Goal: Task Accomplishment & Management: Use online tool/utility

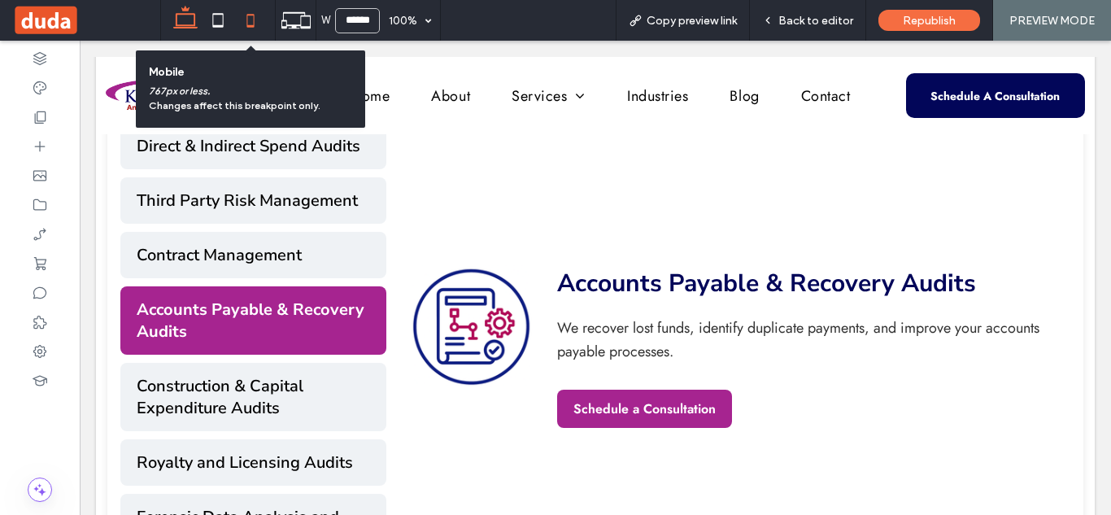
click at [258, 24] on icon at bounding box center [250, 20] width 33 height 33
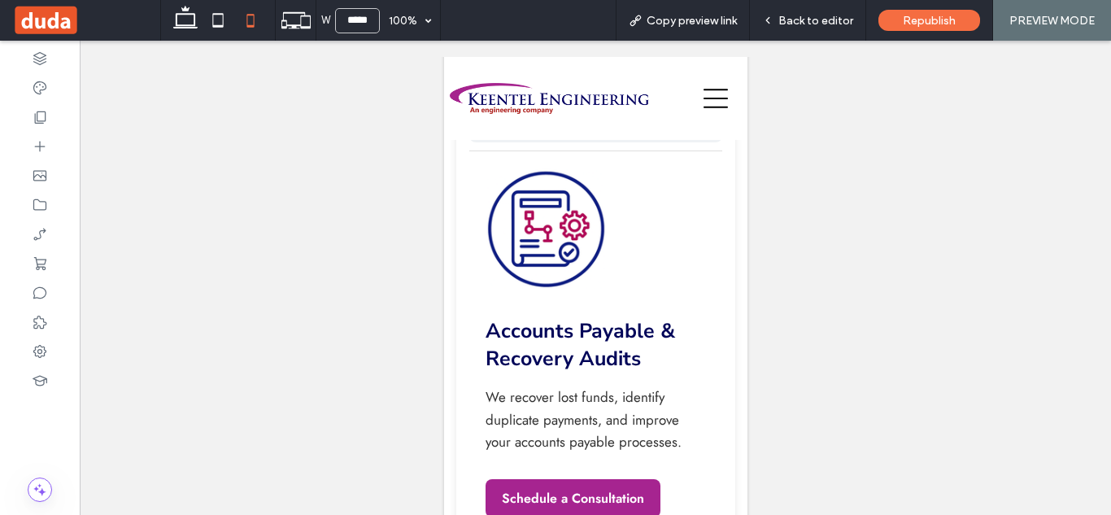
scroll to position [1486, 0]
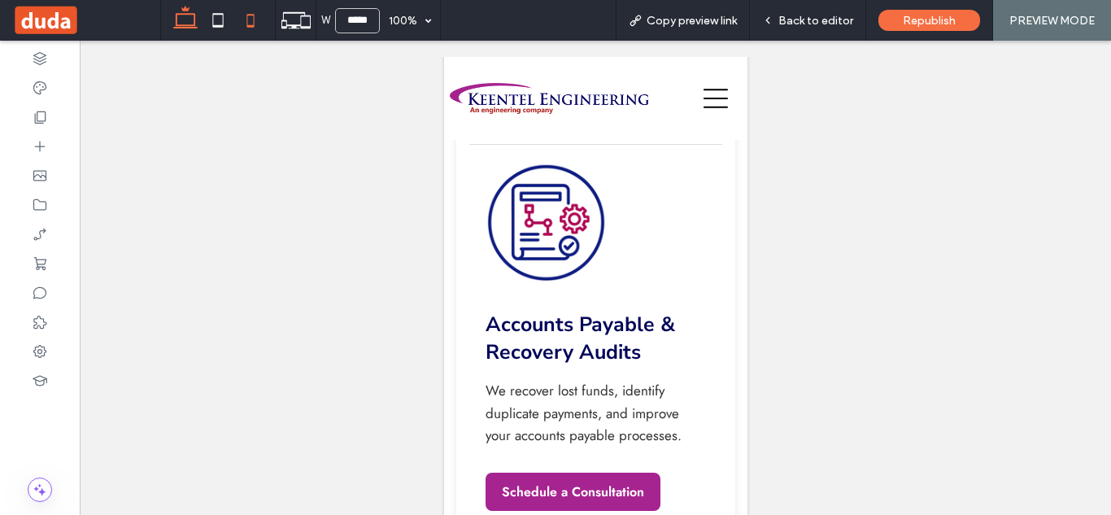
click at [190, 15] on icon at bounding box center [185, 20] width 33 height 33
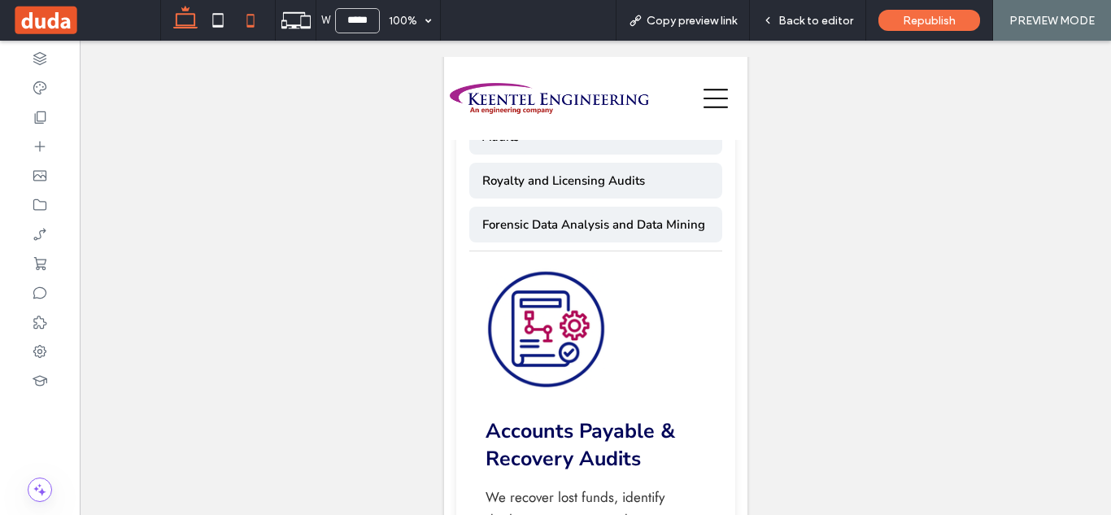
type input "******"
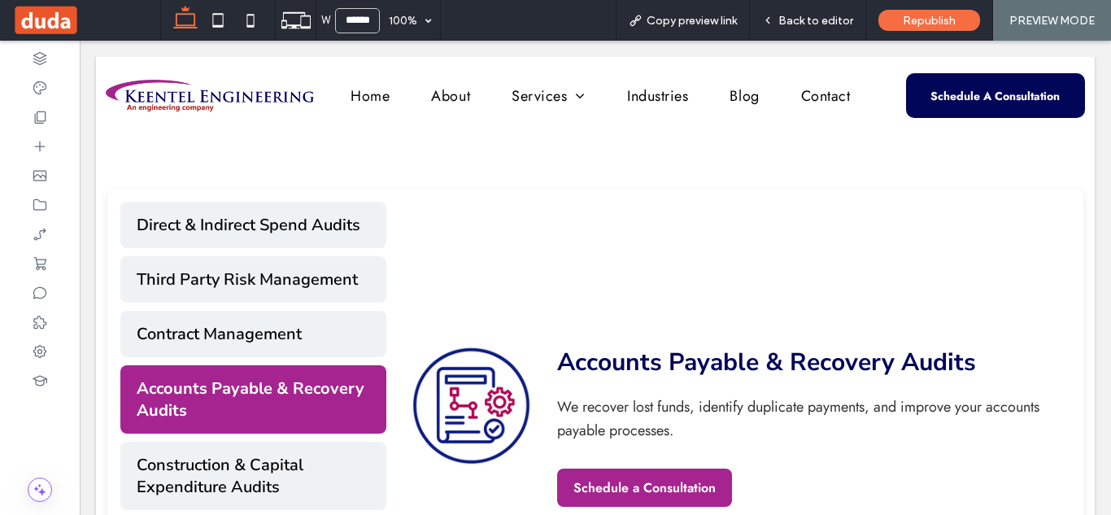
scroll to position [623, 0]
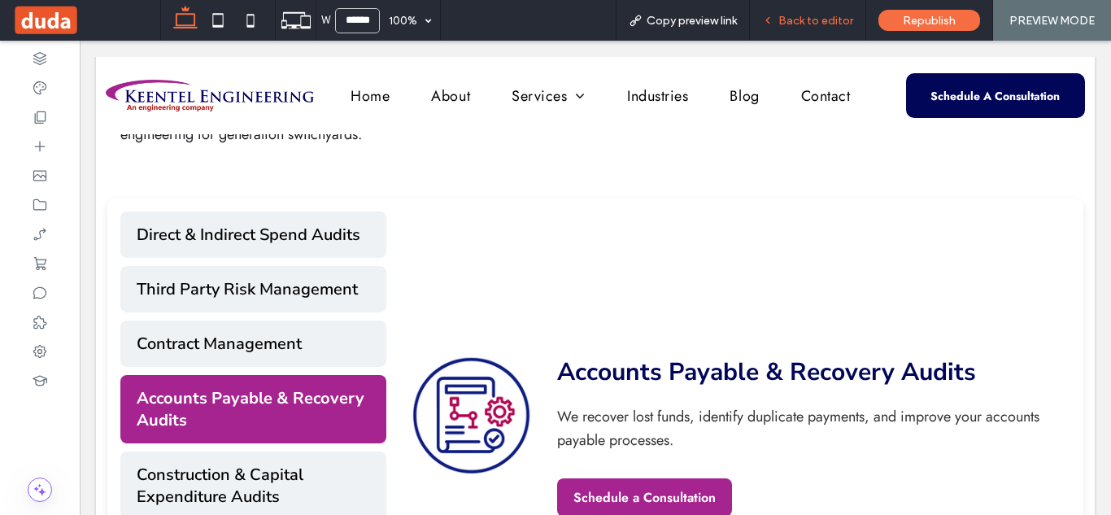
click at [817, 20] on span "Back to editor" at bounding box center [816, 21] width 75 height 14
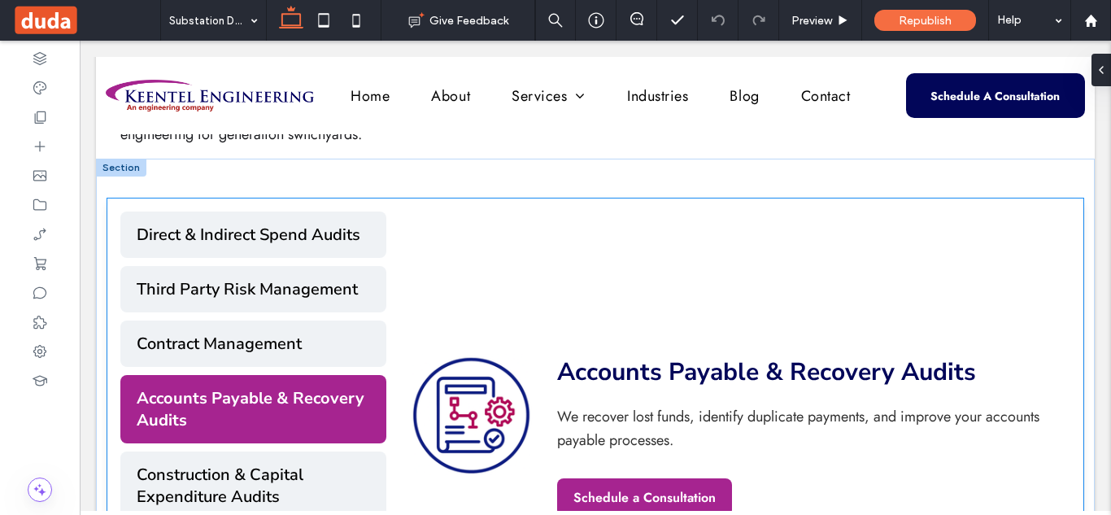
click at [508, 322] on div "Accounts Payable & Recovery Audits We recover lost funds, identify duplicate pa…" at bounding box center [728, 435] width 684 height 447
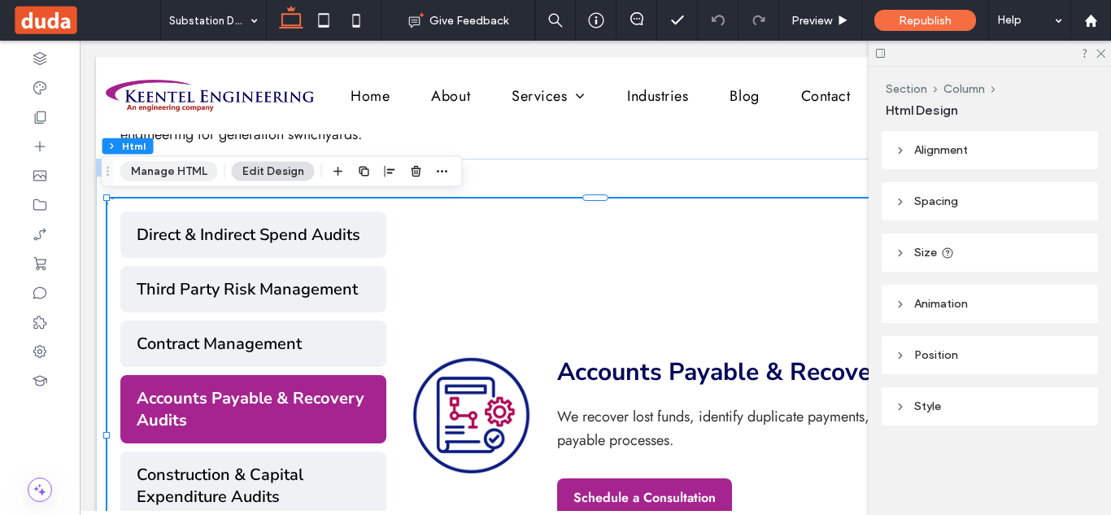
click at [182, 172] on button "Manage HTML" at bounding box center [169, 172] width 98 height 20
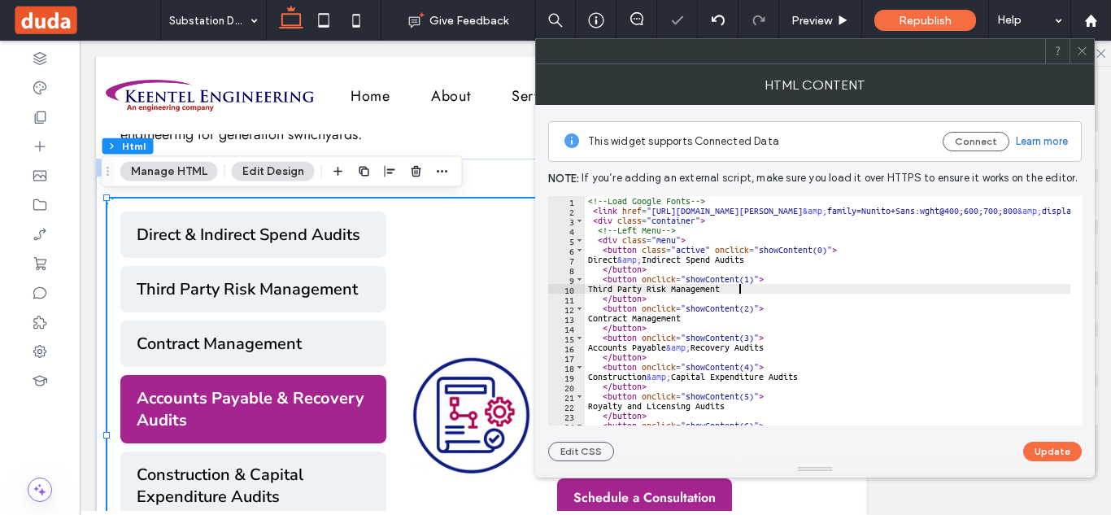
click at [744, 286] on div "<!-- Load Google Fonts --> < link href = "[URL][DOMAIN_NAME][PERSON_NAME] &amp;…" at bounding box center [966, 314] width 763 height 237
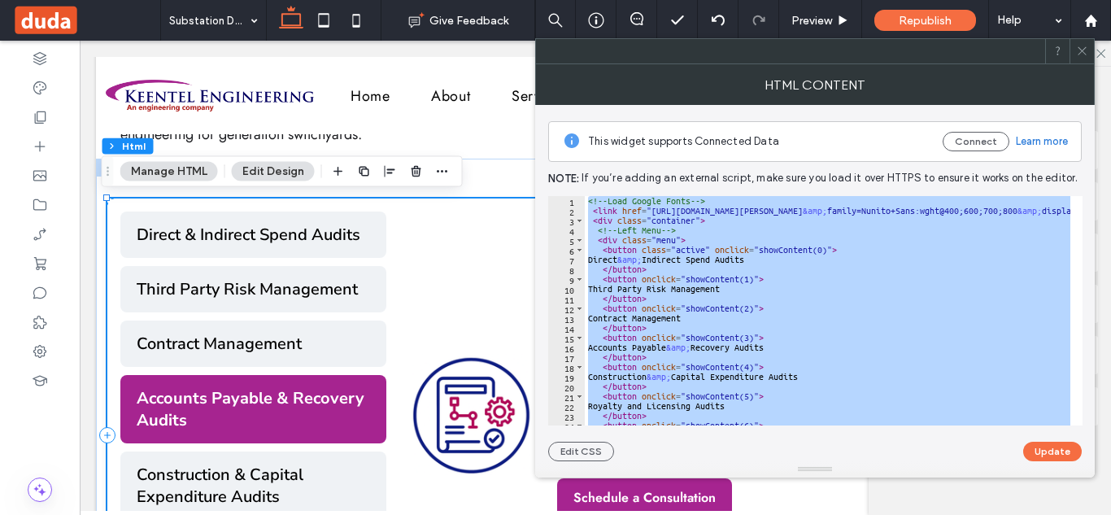
click at [868, 354] on div "<!-- Load Google Fonts --> < link href = "[URL][DOMAIN_NAME][PERSON_NAME] &amp;…" at bounding box center [828, 310] width 486 height 229
type textarea "*********"
